Goal: Check status

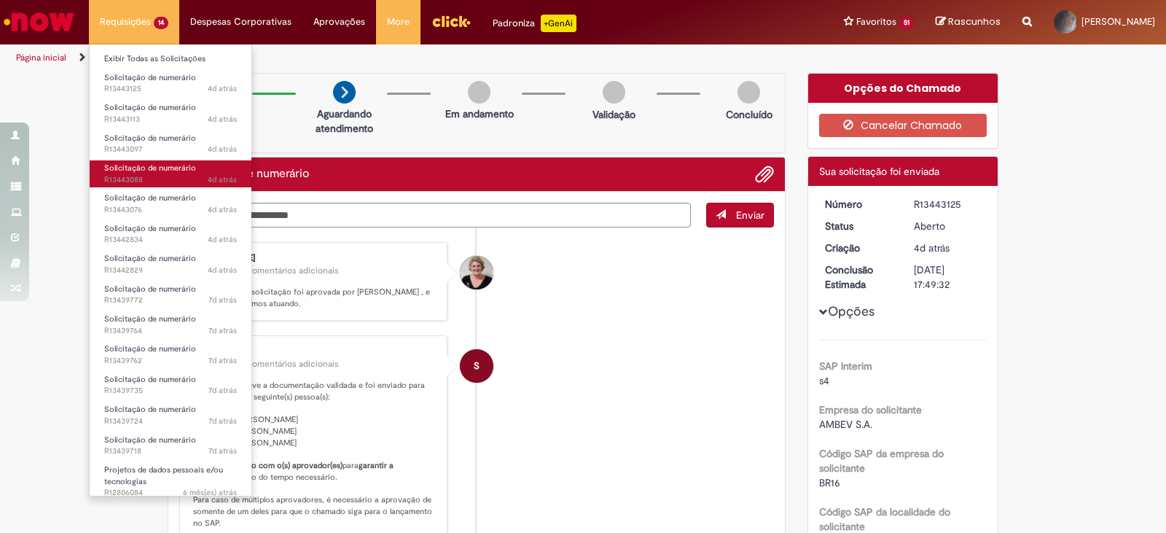
click at [129, 168] on span "Solicitação de numerário" at bounding box center [150, 167] width 92 height 11
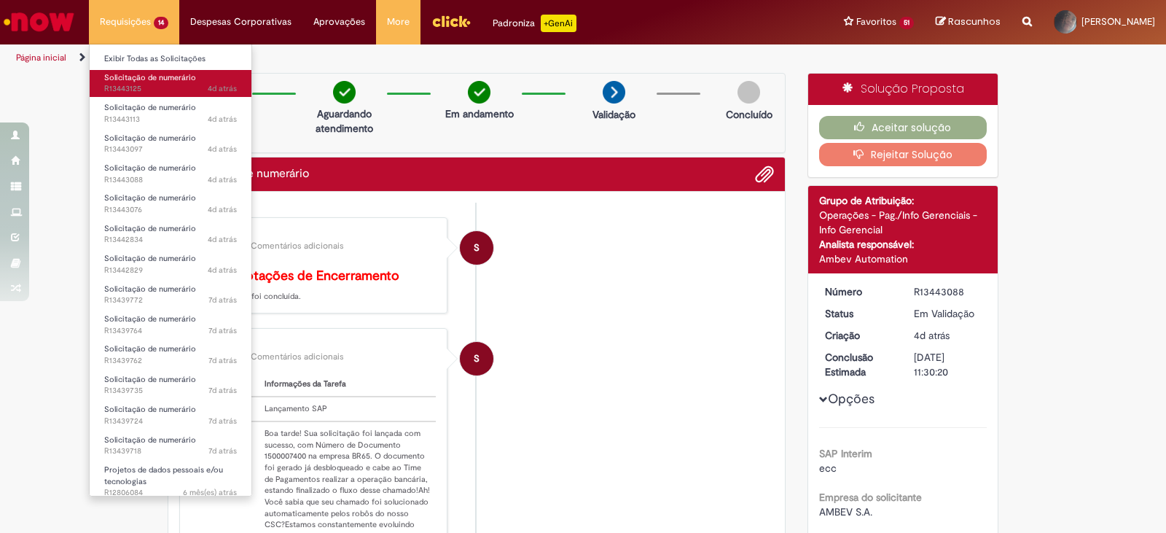
click at [149, 84] on span "4d atrás 4 dias atrás R13443125" at bounding box center [170, 89] width 133 height 12
